Goal: Check status: Check status

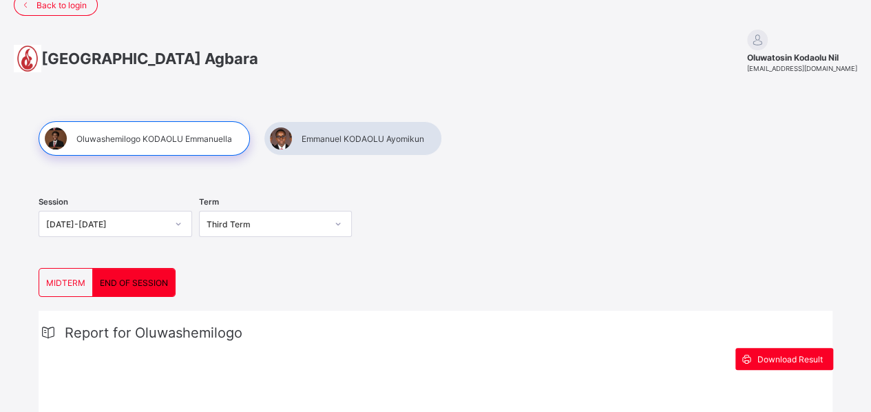
scroll to position [19, 0]
click at [318, 145] on div at bounding box center [353, 139] width 178 height 34
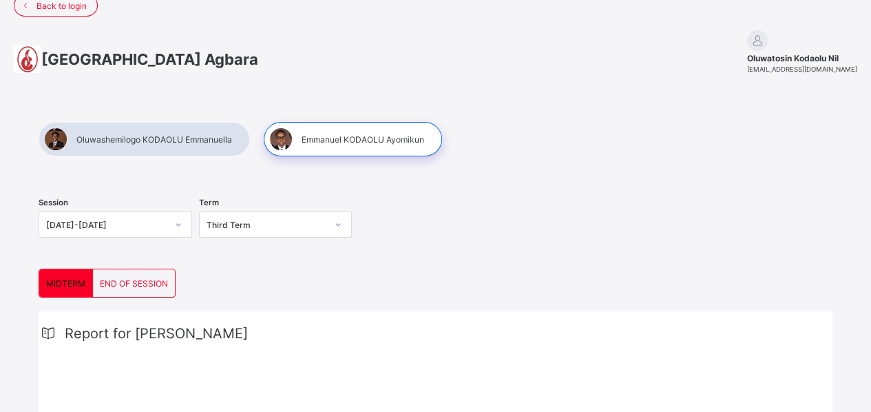
click at [143, 278] on span "END OF SESSION" at bounding box center [134, 283] width 68 height 10
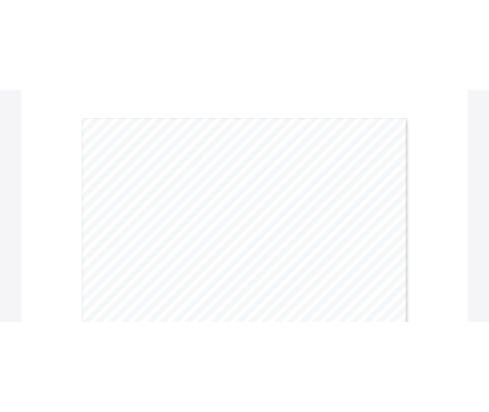
scroll to position [413, 0]
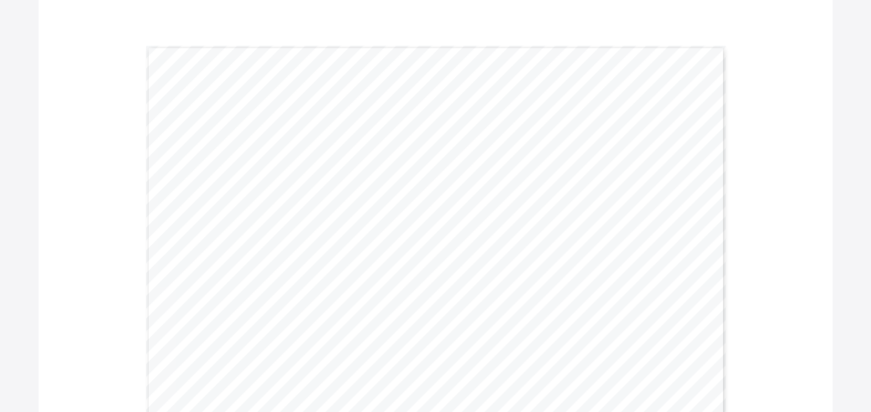
click at [392, 312] on span "75.5" at bounding box center [391, 313] width 10 height 5
click at [395, 311] on span "75.5" at bounding box center [391, 313] width 10 height 5
click at [402, 310] on div "Page 1 Powered by Flexisaf Edusoft Limited | [URL][DOMAIN_NAME] JUNIOR SCHOOL E…" at bounding box center [436, 250] width 580 height 410
click at [405, 309] on div "Page 1 Powered by Flexisaf Edusoft Limited | [URL][DOMAIN_NAME] JUNIOR SCHOOL E…" at bounding box center [436, 250] width 580 height 410
drag, startPoint x: 373, startPoint y: 222, endPoint x: 385, endPoint y: 221, distance: 11.8
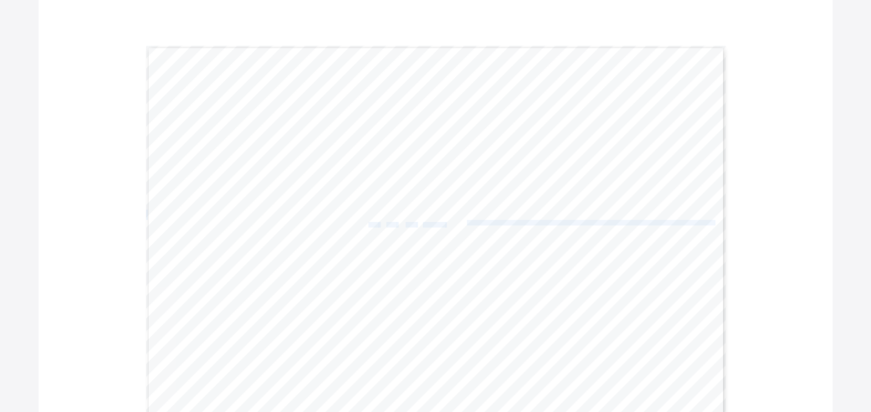
click at [385, 221] on div "Page 1 Powered by Flexisaf Edusoft Limited | [URL][DOMAIN_NAME] JUNIOR SCHOOL E…" at bounding box center [436, 250] width 580 height 410
click at [376, 223] on span "86.9" at bounding box center [373, 224] width 10 height 5
click at [373, 223] on div "Page 1 Powered by Flexisaf Edusoft Limited | [URL][DOMAIN_NAME] JUNIOR SCHOOL E…" at bounding box center [436, 250] width 580 height 410
drag, startPoint x: 370, startPoint y: 223, endPoint x: 377, endPoint y: 222, distance: 7.6
click at [377, 222] on div "Page 1 Powered by Flexisaf Edusoft Limited | [URL][DOMAIN_NAME] JUNIOR SCHOOL E…" at bounding box center [436, 250] width 580 height 410
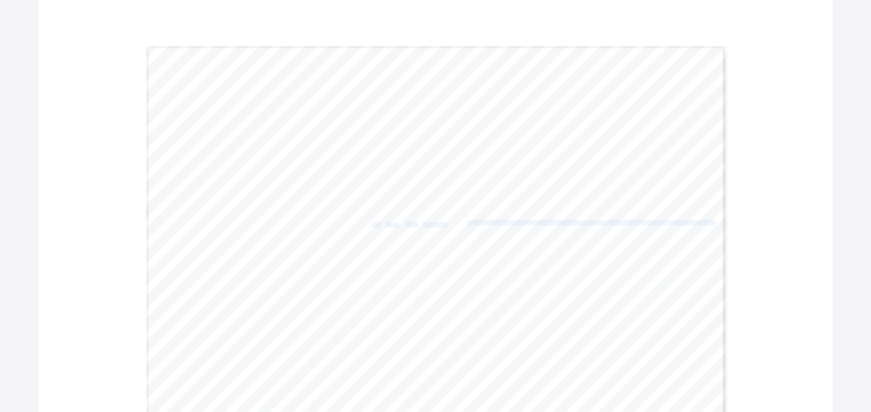
click at [379, 222] on span "Page 1" at bounding box center [378, 224] width 1 height 5
click at [383, 224] on div "Page 1 Powered by Flexisaf Edusoft Limited | [URL][DOMAIN_NAME] JUNIOR SCHOOL E…" at bounding box center [436, 250] width 580 height 410
click at [379, 222] on span "Page 1" at bounding box center [378, 224] width 1 height 5
click at [378, 222] on span "86.9" at bounding box center [373, 224] width 10 height 5
drag, startPoint x: 383, startPoint y: 221, endPoint x: 373, endPoint y: 222, distance: 9.7
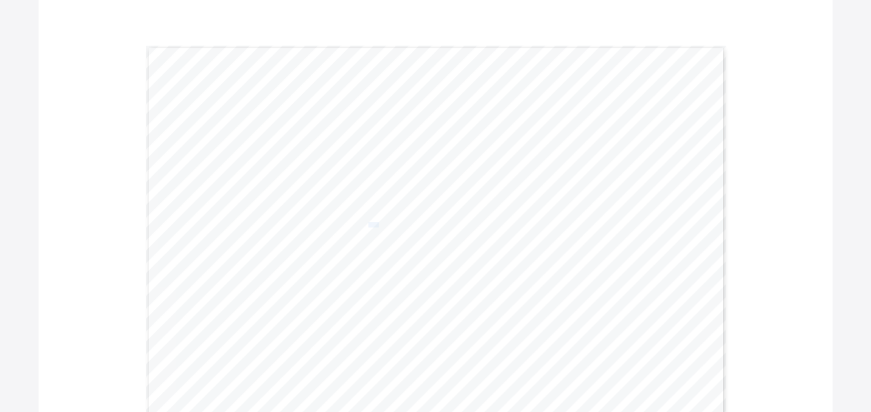
click at [373, 222] on span "86.9" at bounding box center [373, 224] width 10 height 5
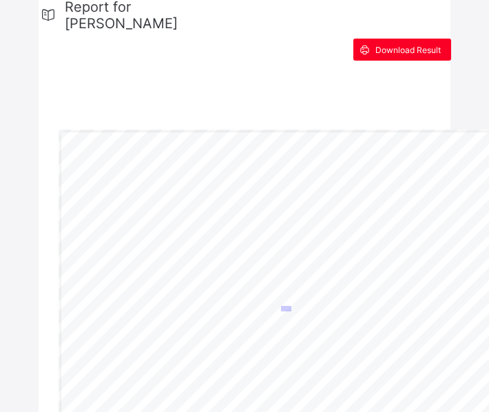
scroll to position [475, 0]
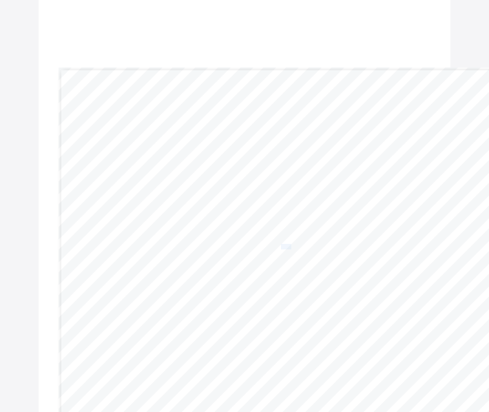
click at [285, 244] on span "86.9" at bounding box center [286, 246] width 10 height 5
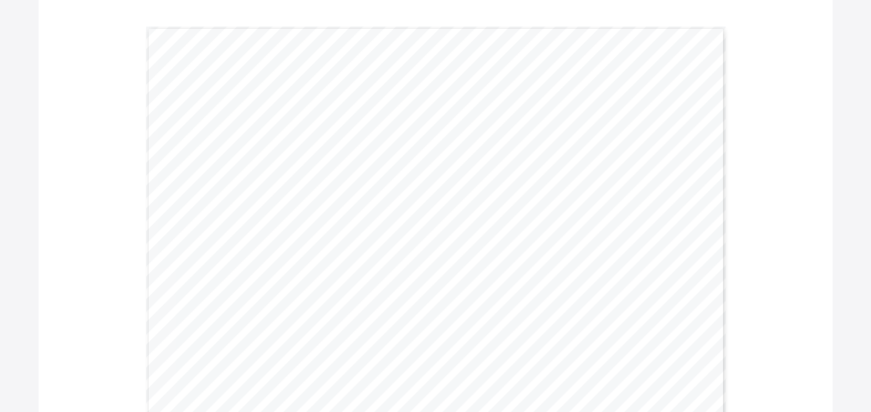
scroll to position [432, 0]
drag, startPoint x: 137, startPoint y: 17, endPoint x: 191, endPoint y: 72, distance: 76.9
click at [191, 72] on div "Page 1 Powered by Flexisaf Edusoft Limited | [URL][DOMAIN_NAME] JUNIOR SCHOOL E…" at bounding box center [436, 232] width 620 height 410
click at [532, 305] on div "Page 3 Powered by Flexisaf Edusoft Limited | [URL][DOMAIN_NAME] RESPECT Grade S…" at bounding box center [436, 252] width 580 height 410
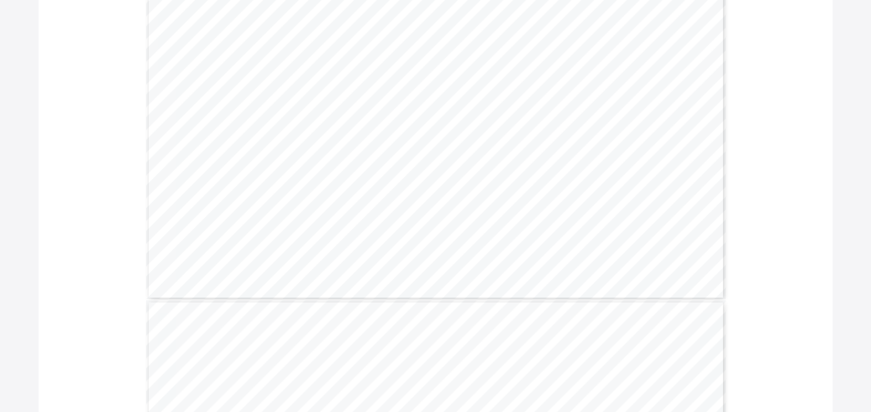
scroll to position [924, 0]
